Goal: Information Seeking & Learning: Learn about a topic

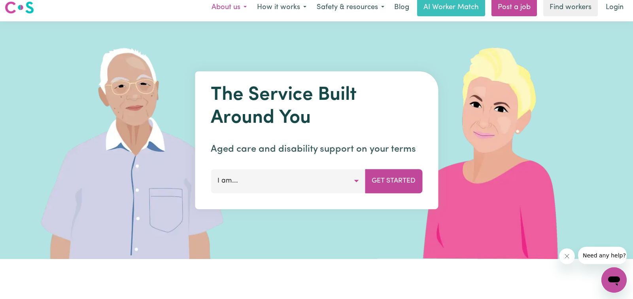
click at [234, 5] on button "About us" at bounding box center [228, 7] width 45 height 17
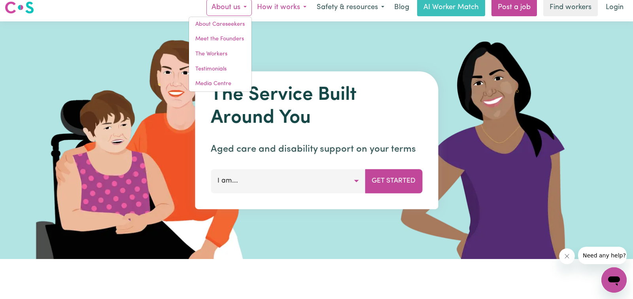
click at [268, 6] on button "How it works" at bounding box center [282, 7] width 60 height 17
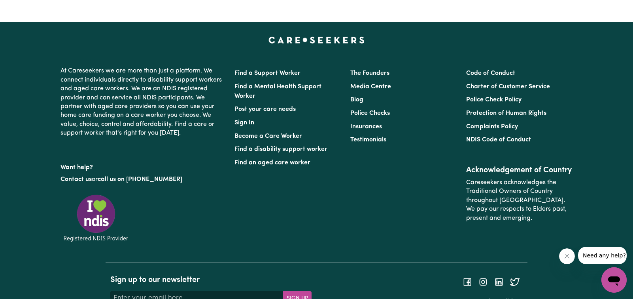
scroll to position [3447, 0]
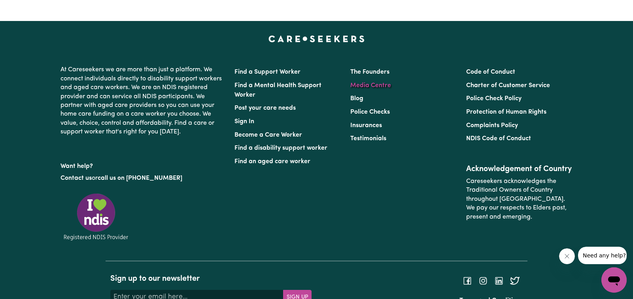
click at [379, 84] on link "Media Centre" at bounding box center [370, 85] width 41 height 6
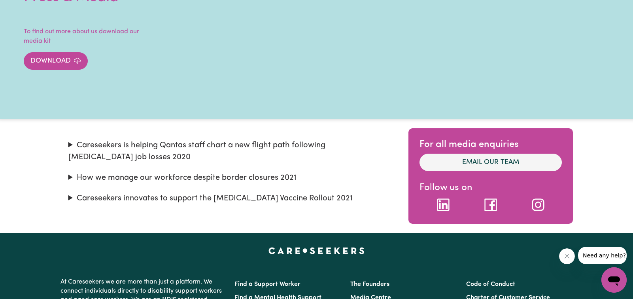
scroll to position [69, 0]
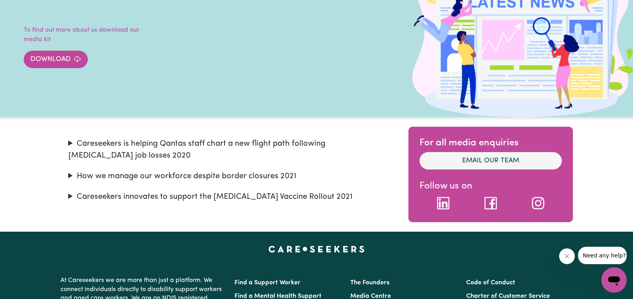
click at [555, 175] on article "For all media enquiries Email our team Follow us on" at bounding box center [490, 174] width 164 height 95
click at [526, 182] on p "Follow us on" at bounding box center [491, 186] width 142 height 14
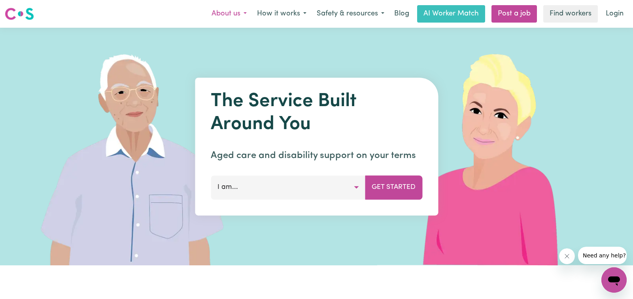
click at [233, 11] on button "About us" at bounding box center [228, 14] width 45 height 17
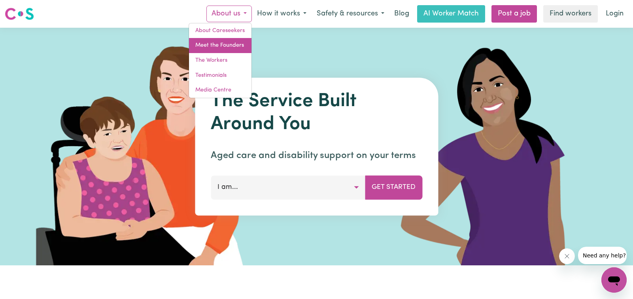
click at [227, 45] on link "Meet the Founders" at bounding box center [220, 45] width 62 height 15
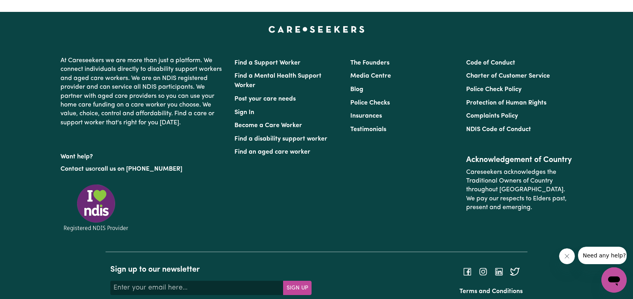
scroll to position [710, 0]
